Goal: Check status: Check status

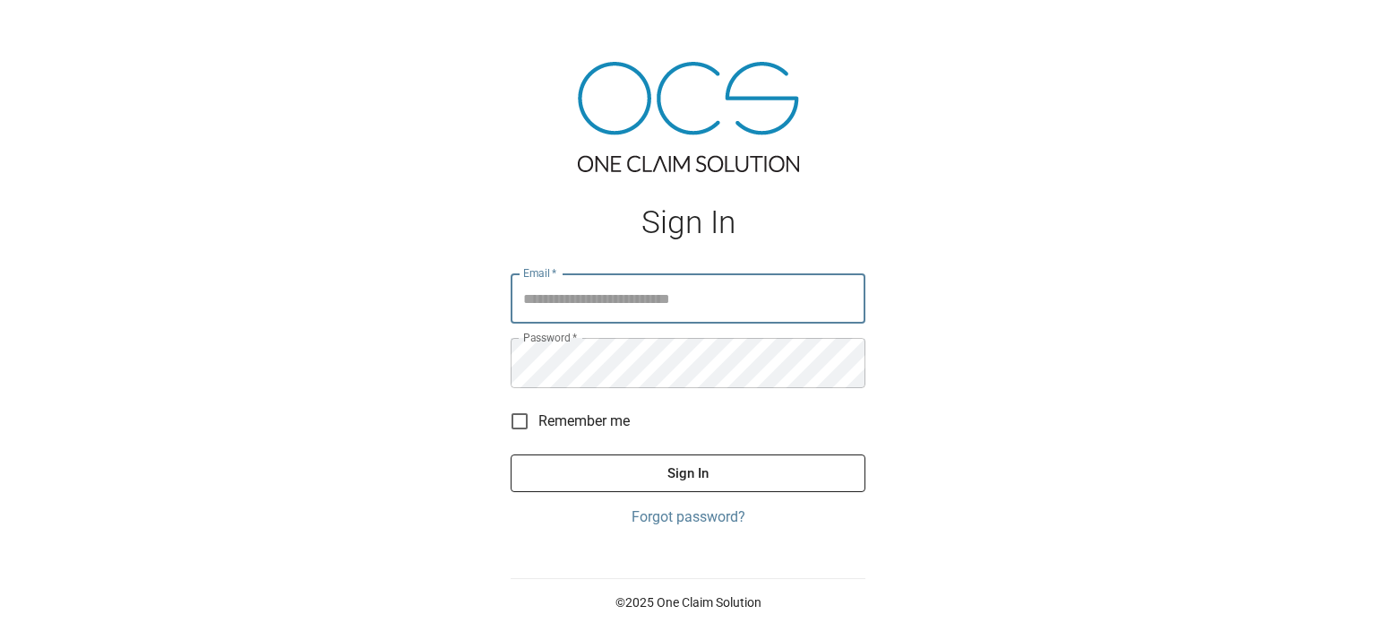
type input "**********"
click at [694, 466] on button "Sign In" at bounding box center [688, 473] width 355 height 38
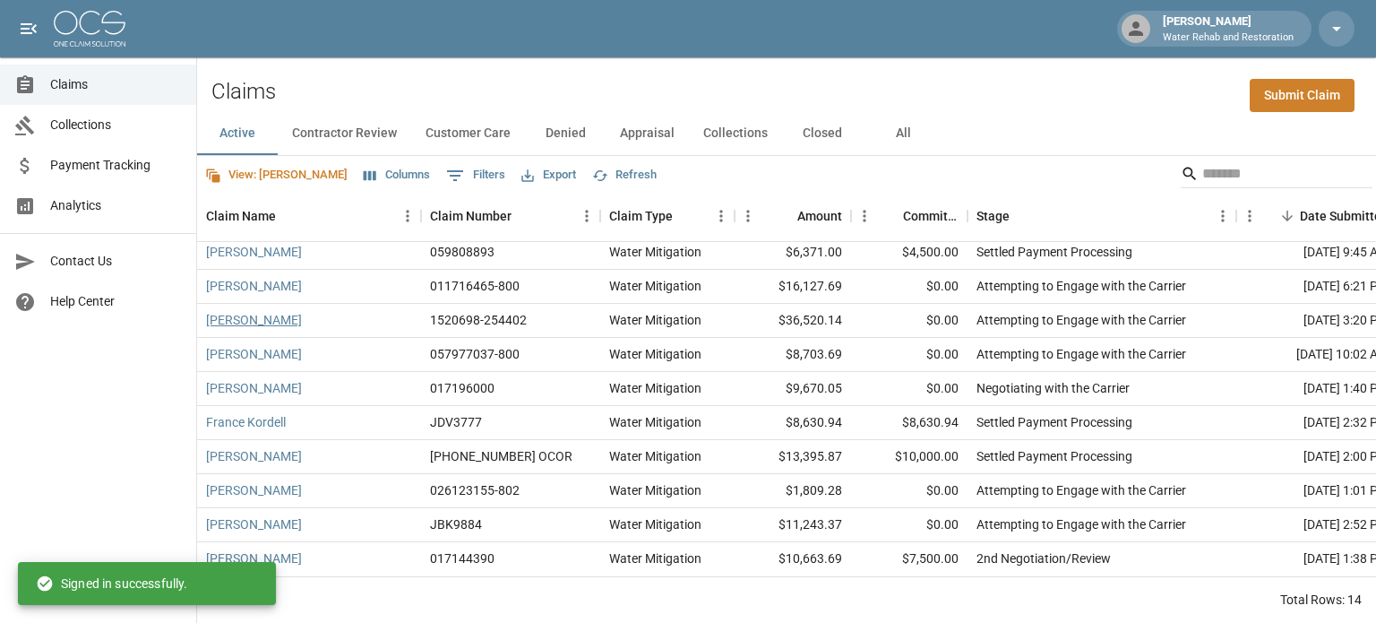
scroll to position [155, 0]
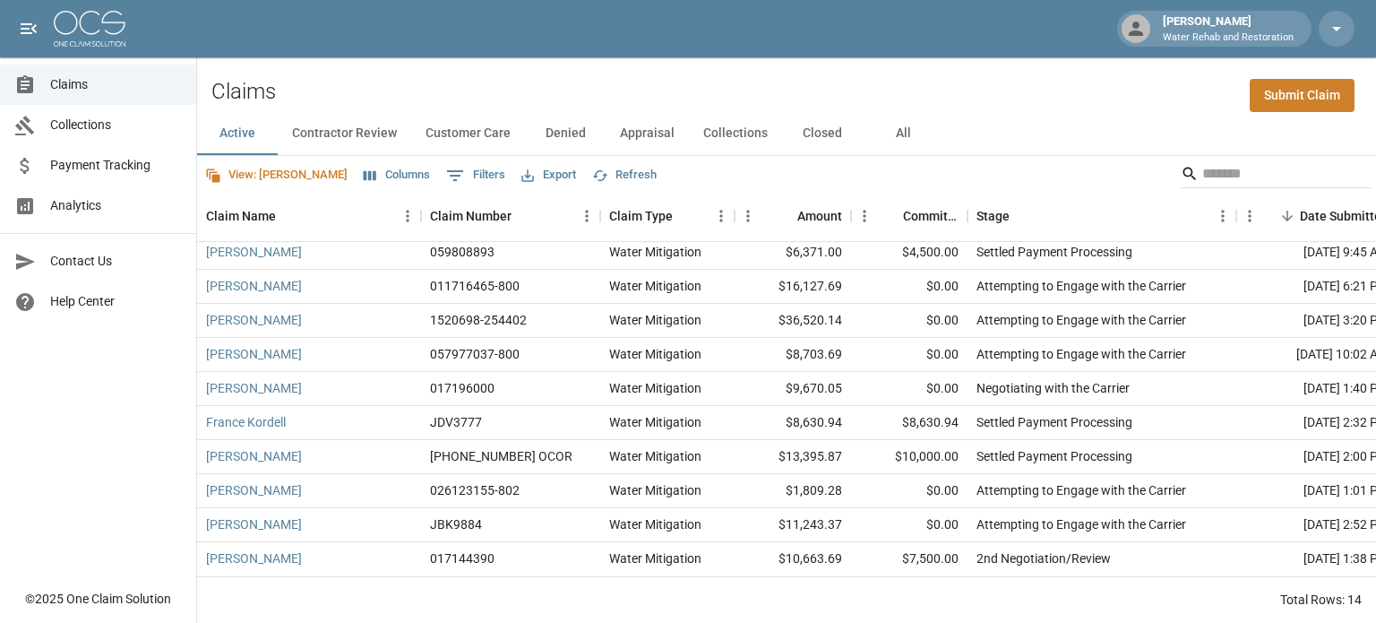
click at [890, 139] on button "All" at bounding box center [903, 133] width 81 height 43
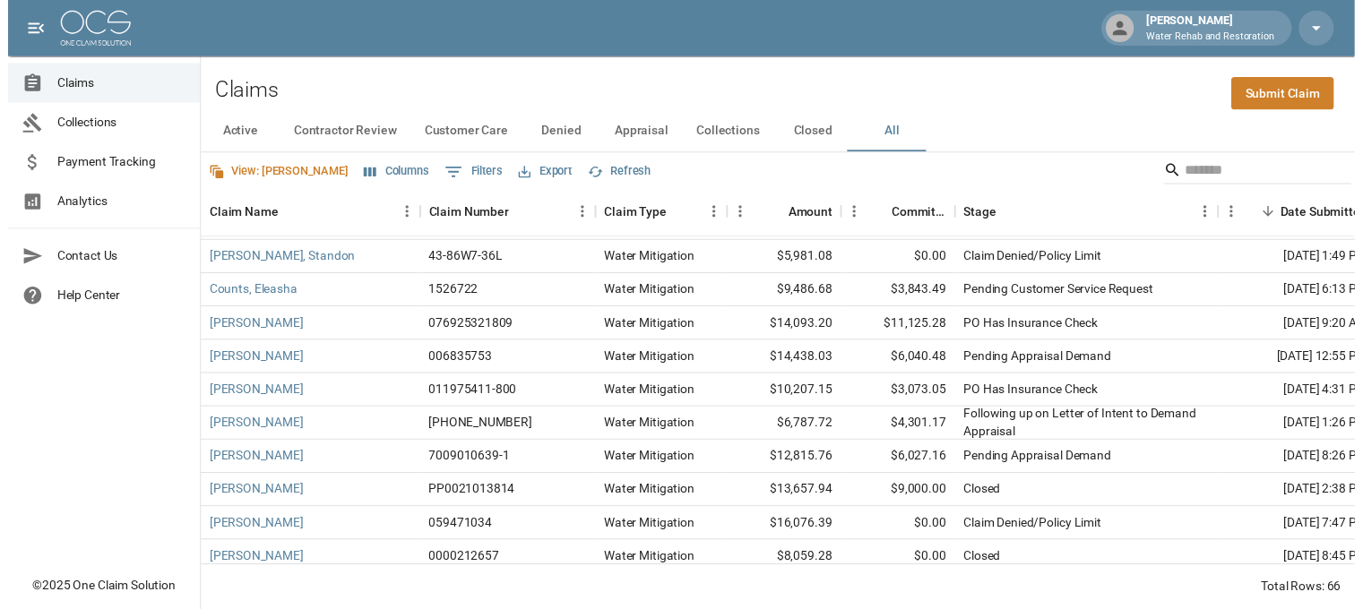
scroll to position [582, 0]
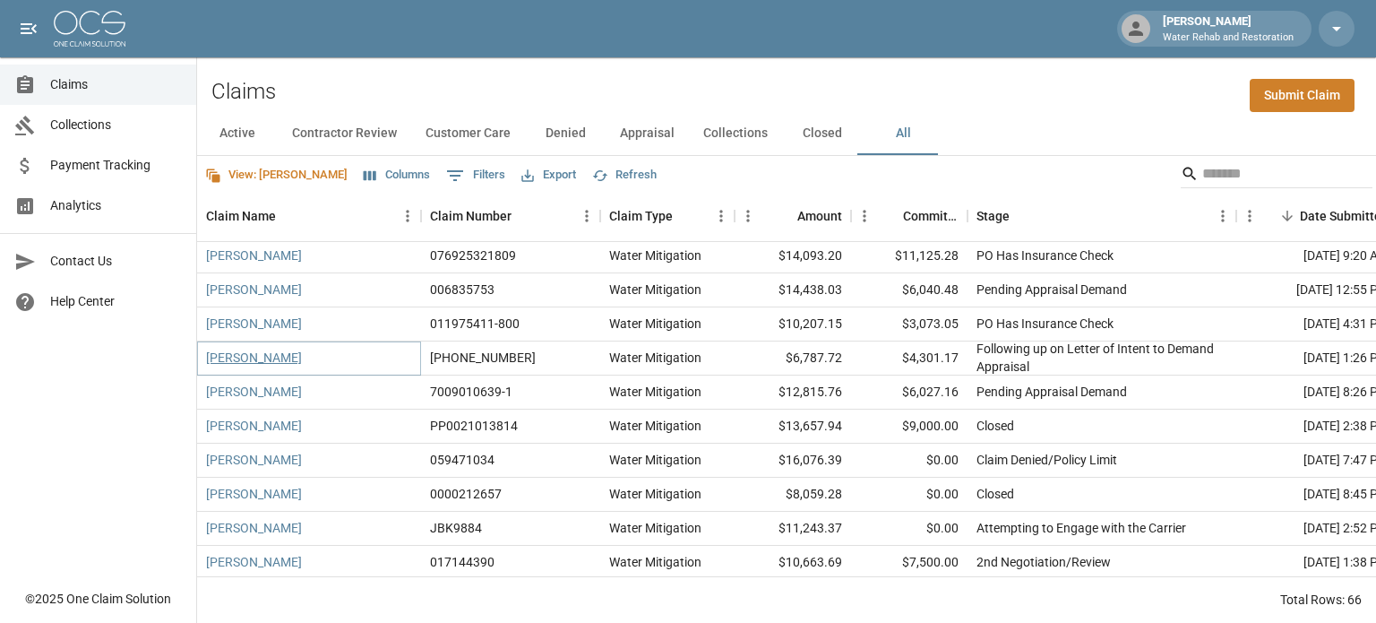
click at [248, 350] on link "[PERSON_NAME]" at bounding box center [254, 358] width 96 height 18
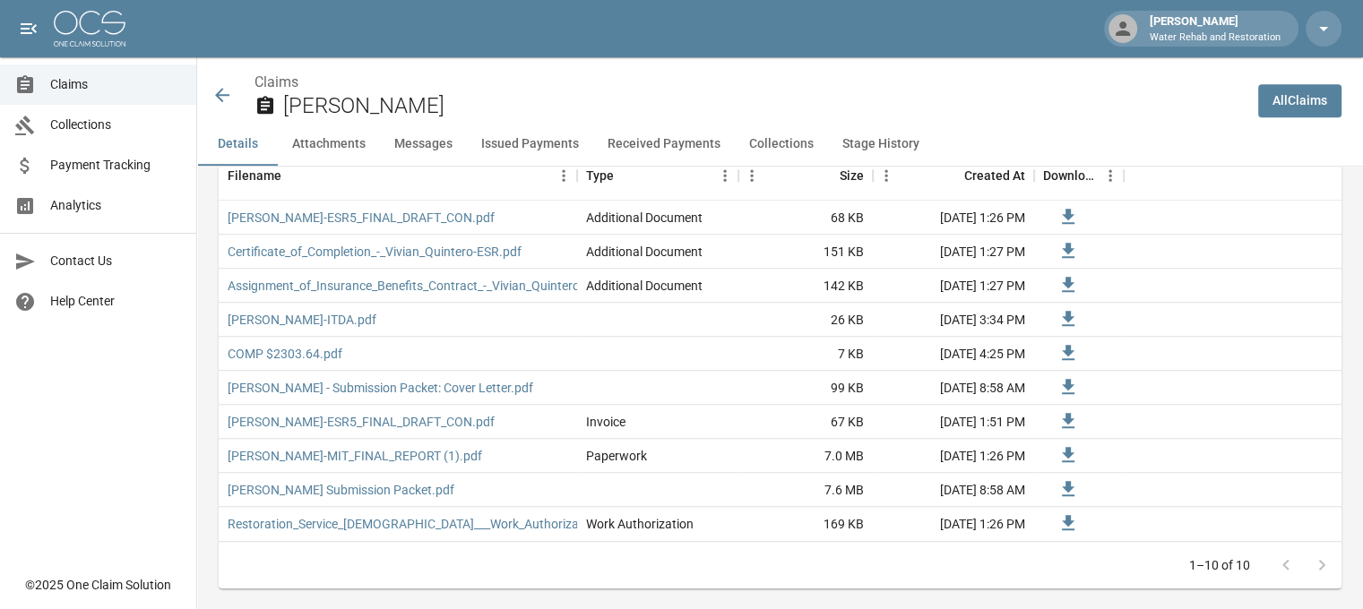
scroll to position [1165, 0]
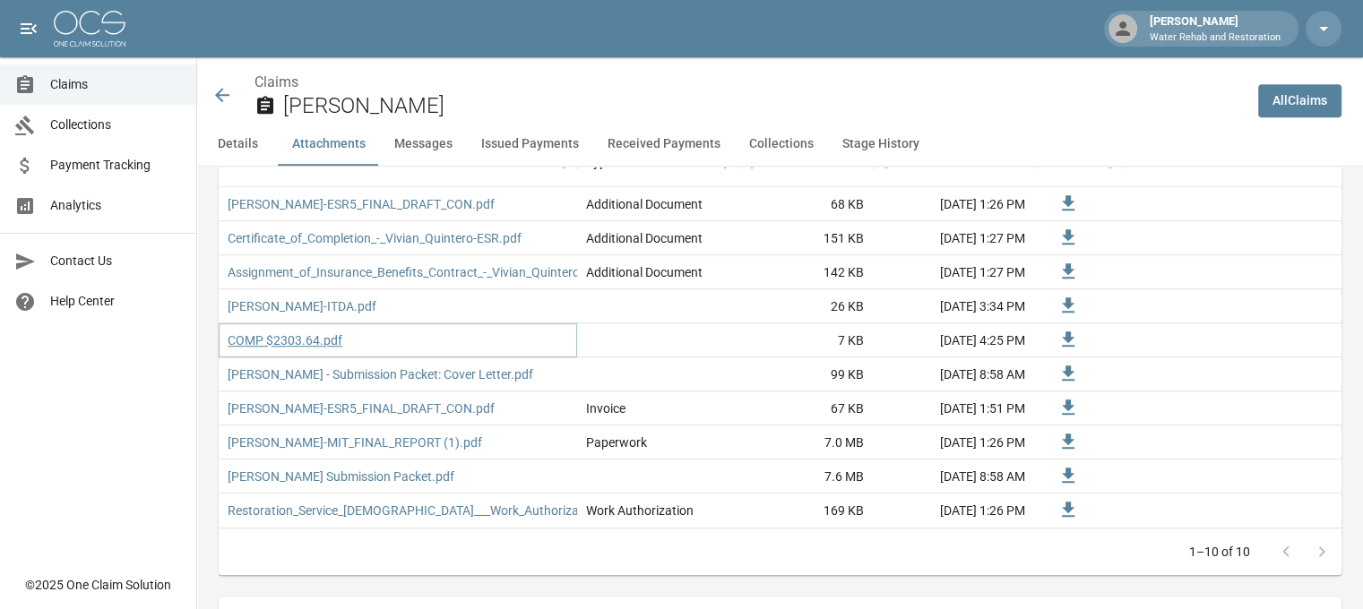
click at [303, 347] on link "COMP $2303.64.pdf" at bounding box center [285, 341] width 115 height 18
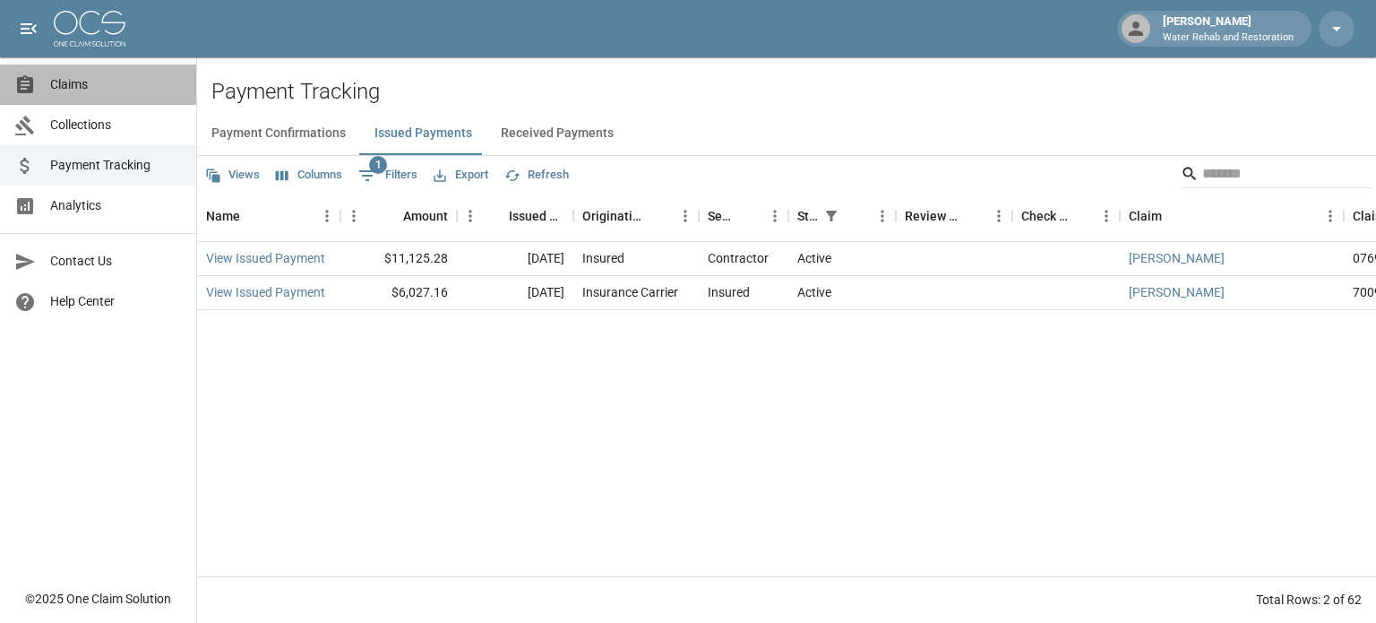
click at [86, 73] on link "Claims" at bounding box center [98, 85] width 196 height 40
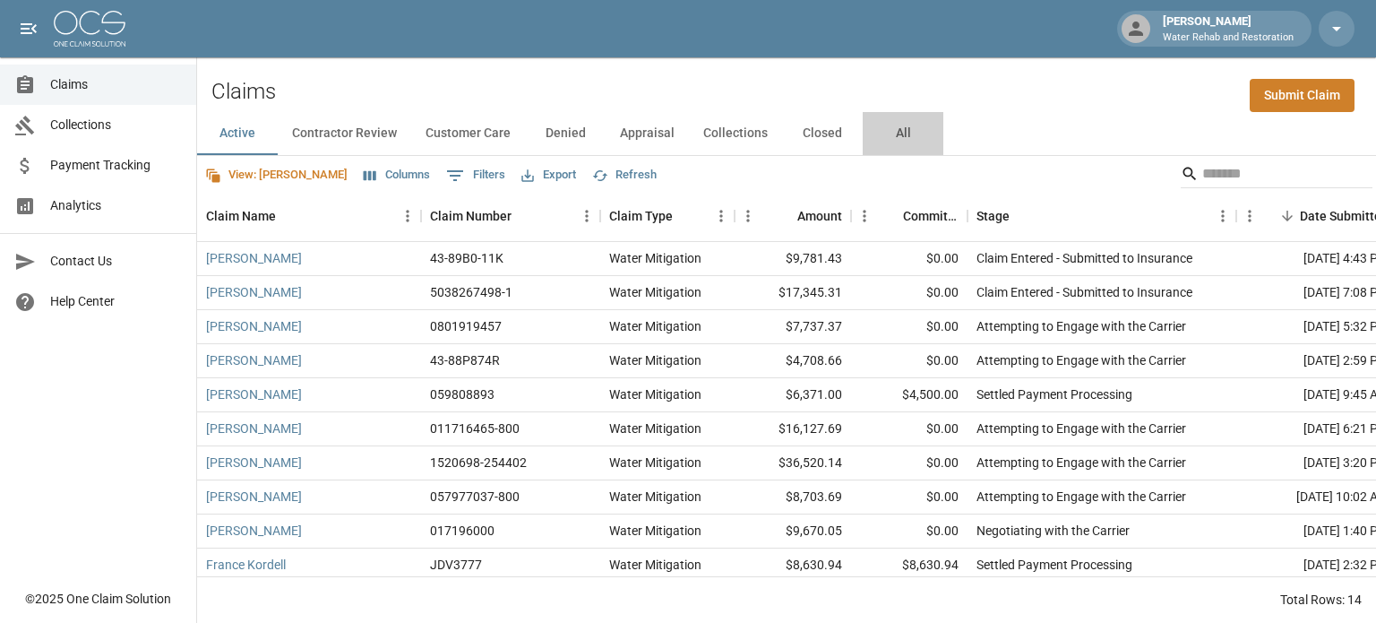
click at [895, 138] on button "All" at bounding box center [903, 133] width 81 height 43
